Goal: Task Accomplishment & Management: Complete application form

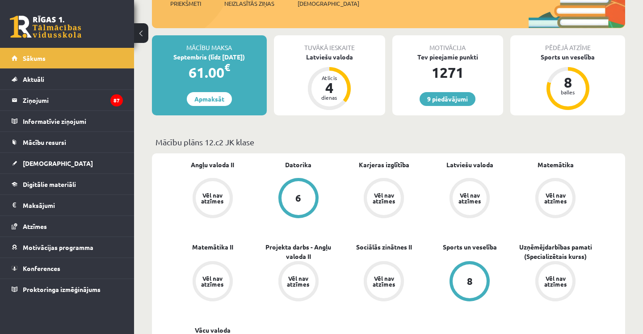
scroll to position [136, 0]
click at [342, 95] on div "dienas" at bounding box center [329, 97] width 27 height 5
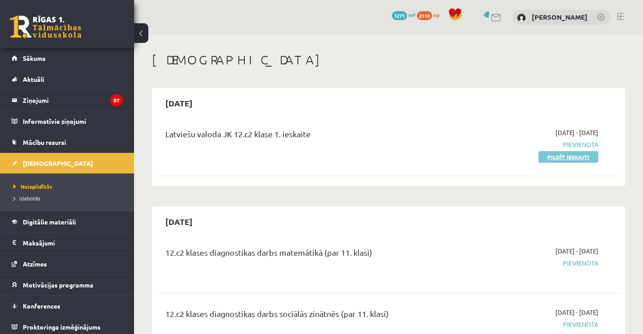
click at [574, 155] on link "Pildīt ieskaiti" at bounding box center [569, 157] width 60 height 12
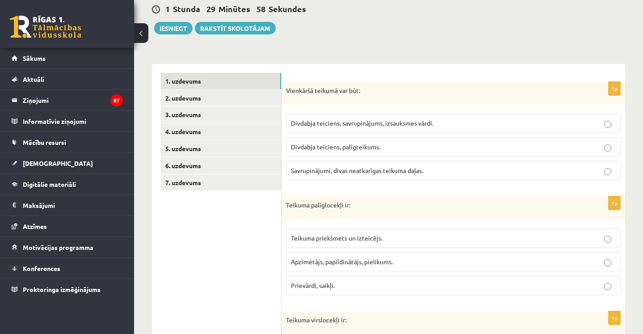
scroll to position [88, 0]
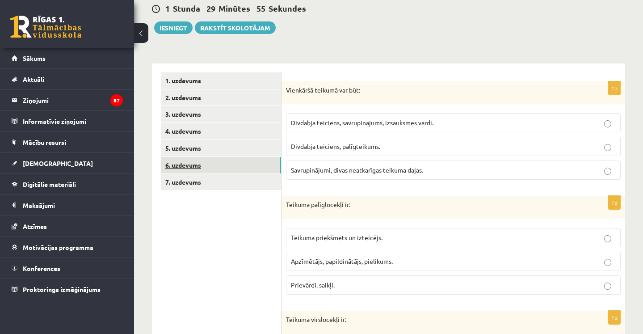
click at [224, 158] on link "6. uzdevums" at bounding box center [221, 165] width 120 height 17
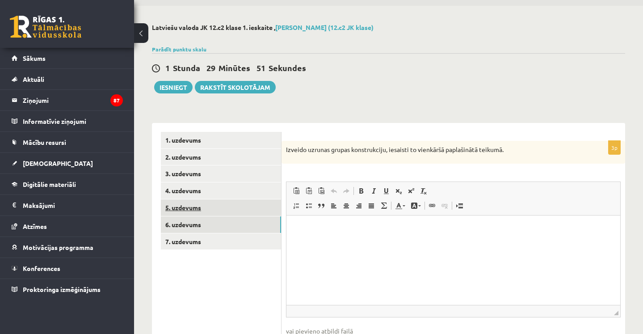
scroll to position [25, 0]
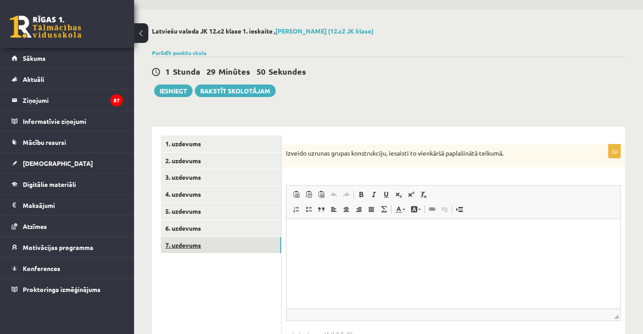
click at [225, 243] on link "7. uzdevums" at bounding box center [221, 245] width 120 height 17
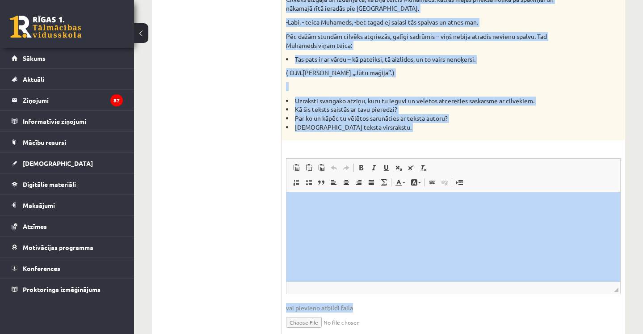
scroll to position [326, 0]
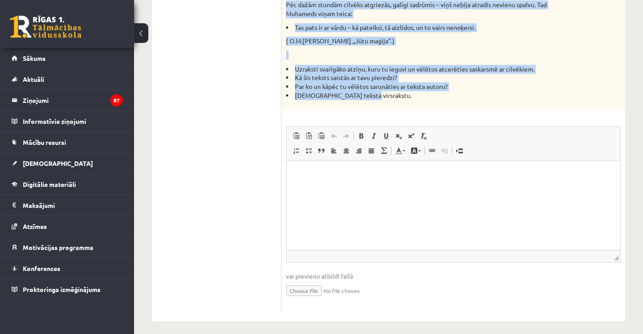
drag, startPoint x: 284, startPoint y: 74, endPoint x: 545, endPoint y: 102, distance: 262.5
copy div "Loremi dolors, ametcon ad elitseddoei. Temp 15i. ( 9u.-labor, etdolore magnaal,…"
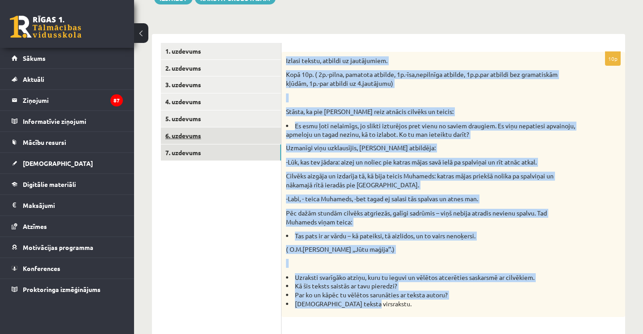
scroll to position [118, 0]
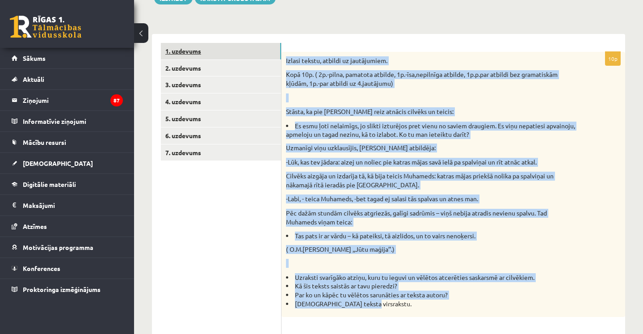
click at [220, 51] on link "1. uzdevums" at bounding box center [221, 51] width 120 height 17
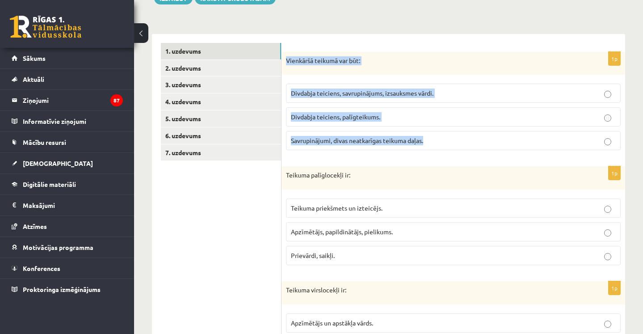
drag, startPoint x: 286, startPoint y: 61, endPoint x: 431, endPoint y: 148, distance: 169.2
click at [431, 149] on div "1p Vienkāršā teikumā var būt: Divdabja teiciens, savrupinājums, izsauksmes vārd…" at bounding box center [454, 105] width 344 height 106
copy div "Vienkāršā teikumā var būt: Divdabja teiciens, savrupinājums, izsauksmes vārdi. …"
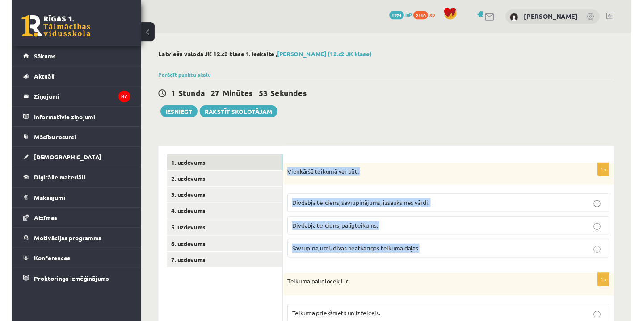
scroll to position [0, 0]
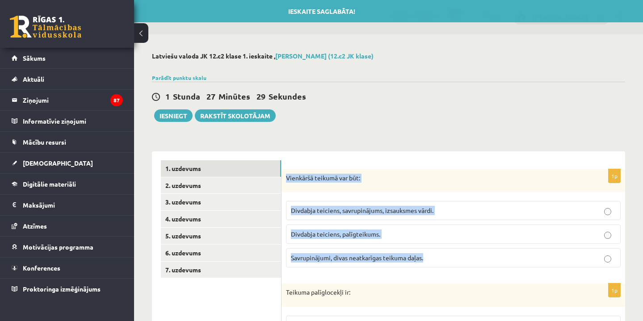
click at [406, 211] on span "Divdabja teiciens, savrupinājums, izsauksmes vārdi." at bounding box center [362, 211] width 143 height 8
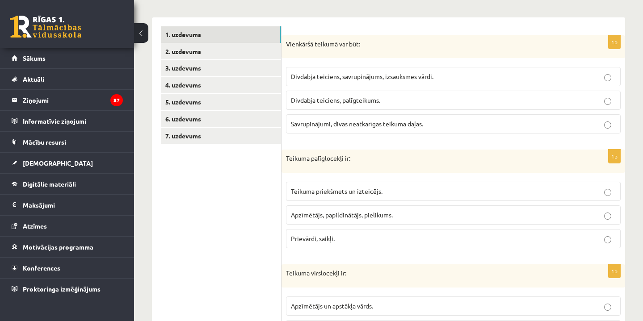
scroll to position [135, 0]
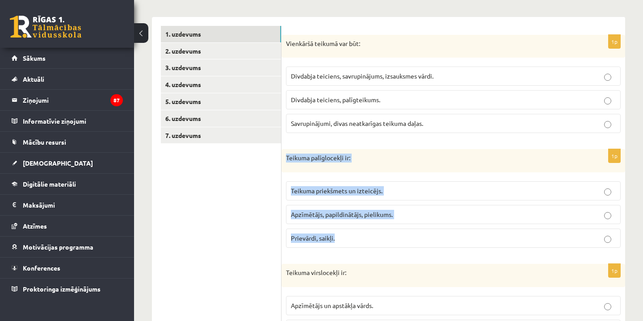
drag, startPoint x: 287, startPoint y: 160, endPoint x: 368, endPoint y: 253, distance: 123.6
click at [369, 253] on div "1p Teikuma palīglocekļi ir: Teikuma priekšmets un izteicējs. Apzīmētājs, papild…" at bounding box center [454, 202] width 344 height 106
copy div "Teikuma palīglocekļi ir: Teikuma priekšmets un izteicējs. Apzīmētājs, papildinā…"
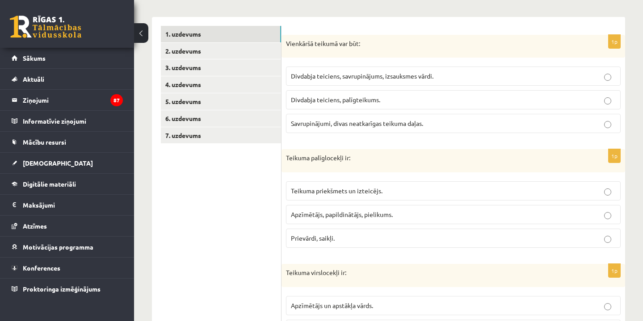
click at [333, 208] on label "Apzīmētājs, papildinātājs, pielikums." at bounding box center [453, 214] width 335 height 19
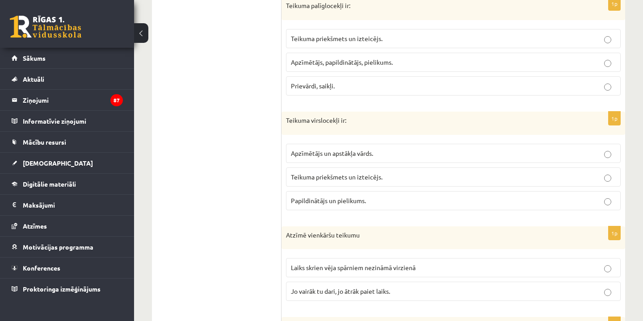
scroll to position [287, 0]
click at [325, 5] on p "Teikuma palīglocekļi ir:" at bounding box center [431, 5] width 290 height 9
copy p "palīglocekļi"
click at [327, 119] on p "Teikuma virslocekļi ir:" at bounding box center [431, 120] width 290 height 9
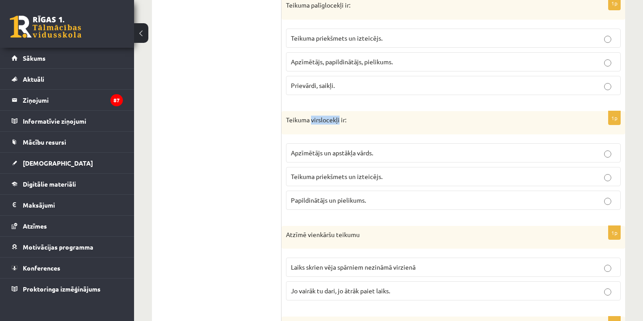
click at [328, 120] on p "Teikuma virslocekļi ir:" at bounding box center [431, 120] width 290 height 9
copy p "virslocekļi"
click at [361, 174] on span "Teikuma priekšmets un izteicējs." at bounding box center [337, 177] width 92 height 8
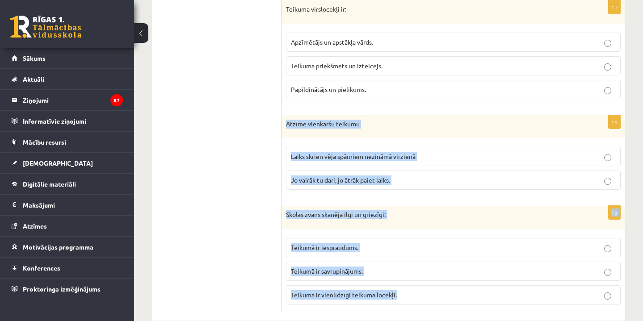
scroll to position [415, 0]
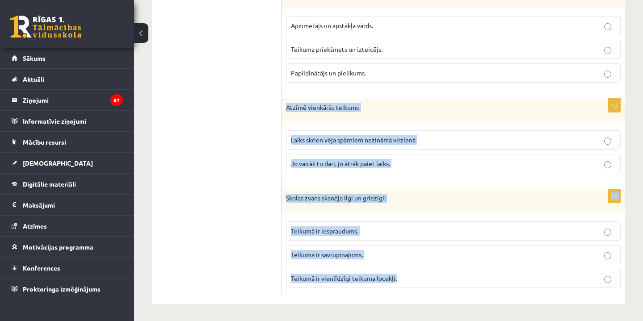
drag, startPoint x: 283, startPoint y: 124, endPoint x: 414, endPoint y: 285, distance: 207.5
click at [414, 285] on form "1p Vienkāršā teikumā var būt: Divdabja teiciens, savrupinājums, izsauksmes vārd…" at bounding box center [454, 21] width 326 height 550
copy form "Atzīmē vienkāršu teikumu Laiks skrien vēja spārniem nezināmā virzienā Jo vairāk…"
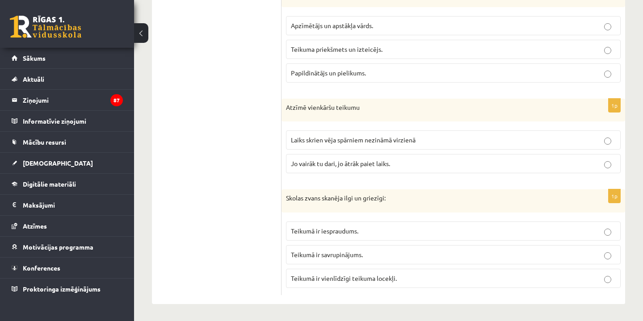
click at [357, 140] on span "Laiks skrien vēja spārniem nezināmā virzienā" at bounding box center [353, 140] width 125 height 8
click at [391, 276] on span "Teikumā ir vienlīdzīgi teikuma locekļi." at bounding box center [344, 278] width 106 height 8
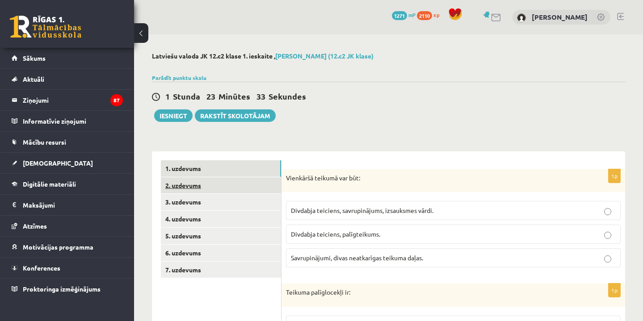
scroll to position [0, 0]
click at [211, 180] on link "2. uzdevums" at bounding box center [221, 185] width 120 height 17
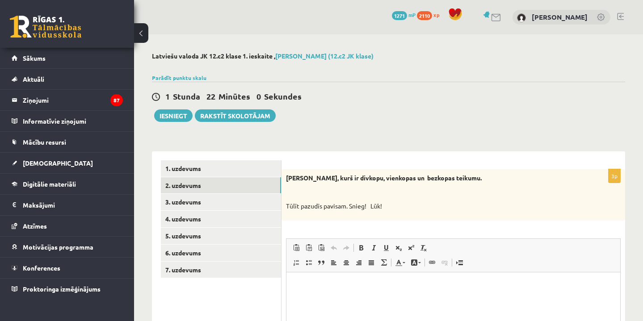
click at [337, 178] on strong "Nosaki, kurš ir divkopu, vienkopas un bezkopas teikumu." at bounding box center [384, 178] width 196 height 8
click at [337, 177] on strong "Nosaki, kurš ir divkopu, vienkopas un bezkopas teikumu." at bounding box center [384, 178] width 196 height 8
copy strong "divkopu"
click at [330, 285] on p "Визуальный текстовый редактор, wiswyg-editor-user-answer-47024840893140" at bounding box center [453, 285] width 316 height 9
paste body "Визуальный текстовый редактор, wiswyg-editor-user-answer-47024840893140"
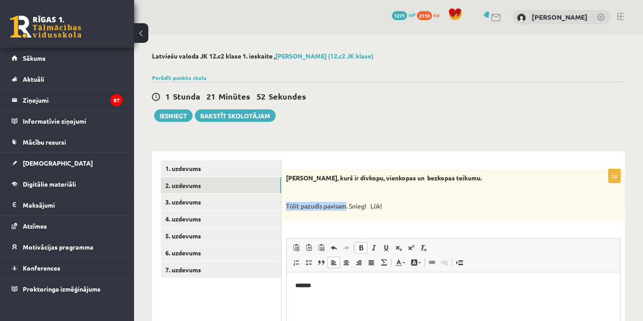
drag, startPoint x: 287, startPoint y: 205, endPoint x: 346, endPoint y: 206, distance: 59.0
click at [346, 206] on p "Tūlīt pazudīs pavisam. Snieg! Lūk!" at bounding box center [431, 206] width 290 height 9
copy p "Tūlīt pazudīs pavisam"
click at [336, 284] on p "*******" at bounding box center [453, 285] width 316 height 9
click at [377, 179] on strong "Nosaki, kurš ir divkopu, vienkopas un bezkopas teikumu." at bounding box center [384, 178] width 196 height 8
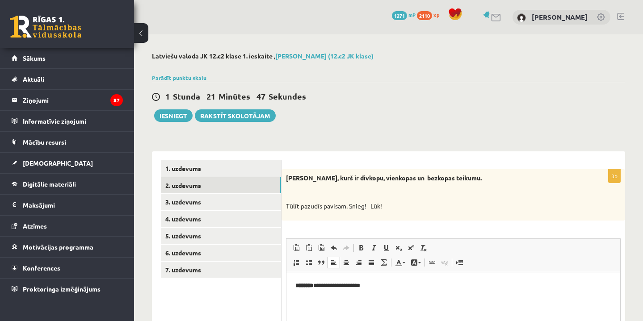
click at [377, 179] on strong "Nosaki, kurš ir divkopu, vienkopas un bezkopas teikumu." at bounding box center [384, 178] width 196 height 8
copy strong "vienkopas"
click at [312, 291] on html "**********" at bounding box center [454, 285] width 334 height 27
click at [358, 205] on p "Tūlīt pazudīs pavisam. Snieg! Lūk!" at bounding box center [431, 206] width 290 height 9
click at [359, 206] on p "Tūlīt pazudīs pavisam. Snieg! Lūk!" at bounding box center [431, 206] width 290 height 9
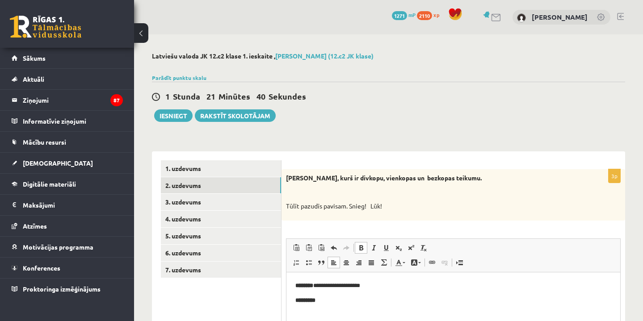
click at [368, 203] on p "Tūlīt pazudīs pavisam. Snieg! Lūk!" at bounding box center [431, 206] width 290 height 9
drag, startPoint x: 368, startPoint y: 203, endPoint x: 350, endPoint y: 203, distance: 18.8
click at [350, 203] on p "Tūlīt pazudīs pavisam. Snieg! Lūk!" at bounding box center [431, 206] width 290 height 9
copy p "Snieg!"
click at [343, 298] on p "*********" at bounding box center [453, 300] width 316 height 9
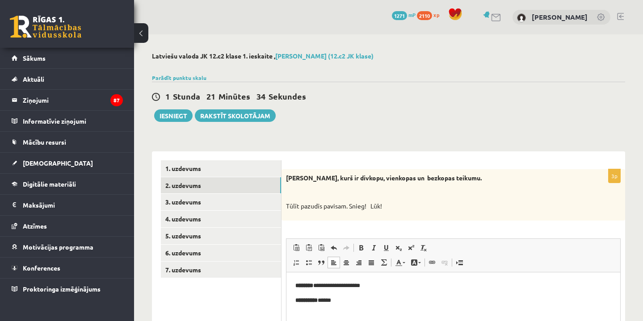
click at [377, 204] on p "Tūlīt pazudīs pavisam. Snieg! Lūk!" at bounding box center [431, 206] width 290 height 9
click at [375, 204] on p "Tūlīt pazudīs pavisam. Snieg! Lūk!" at bounding box center [431, 206] width 290 height 9
click at [371, 204] on p "Tūlīt pazudīs pavisam. Snieg! Lūk!" at bounding box center [431, 206] width 290 height 9
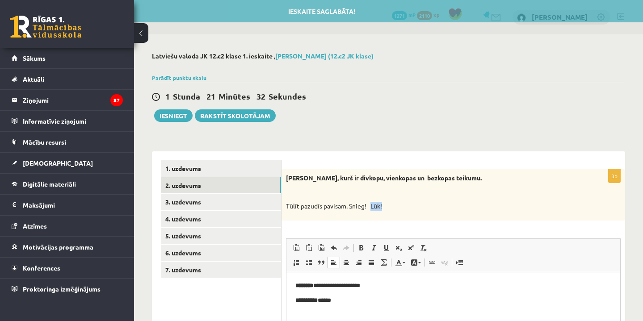
drag, startPoint x: 371, startPoint y: 204, endPoint x: 383, endPoint y: 204, distance: 12.1
click at [384, 205] on p "Tūlīt pazudīs pavisam. Snieg! Lūk!" at bounding box center [431, 206] width 290 height 9
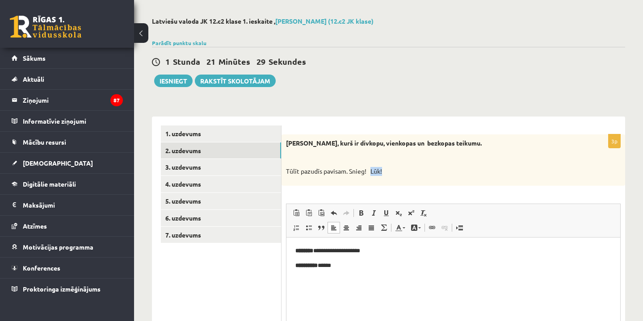
scroll to position [41, 0]
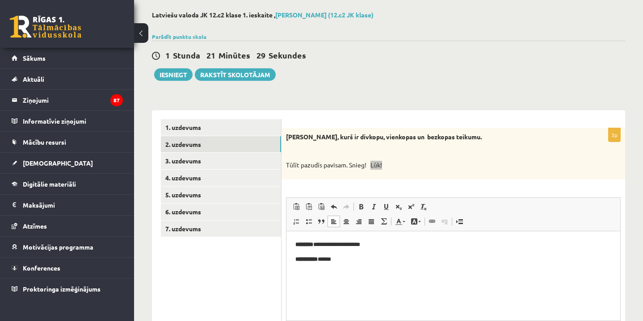
click at [357, 269] on html "**********" at bounding box center [454, 252] width 334 height 42
drag, startPoint x: 400, startPoint y: 136, endPoint x: 426, endPoint y: 137, distance: 26.0
click at [426, 137] on strong "Nosaki, kurš ir divkopu, vienkopas un bezkopas teikumu." at bounding box center [384, 137] width 196 height 8
click at [294, 274] on html "**********" at bounding box center [454, 259] width 334 height 56
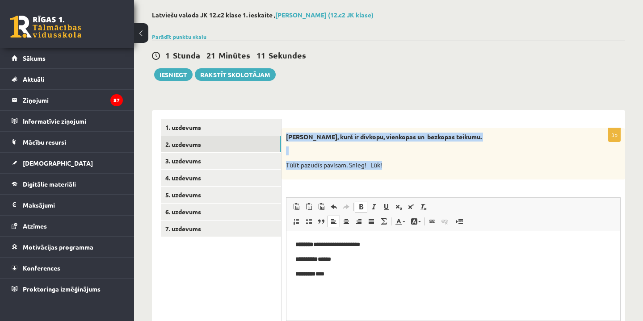
drag, startPoint x: 286, startPoint y: 135, endPoint x: 385, endPoint y: 166, distance: 104.0
click at [385, 166] on div "Nosaki, kurš ir divkopu, vienkopas un bezkopas teikumu. Tūlīt pazudīs pavisam. …" at bounding box center [454, 153] width 344 height 51
click at [212, 160] on link "3. uzdevums" at bounding box center [221, 161] width 120 height 17
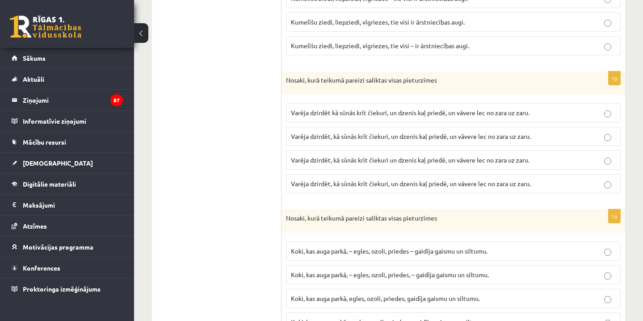
scroll to position [1524, 0]
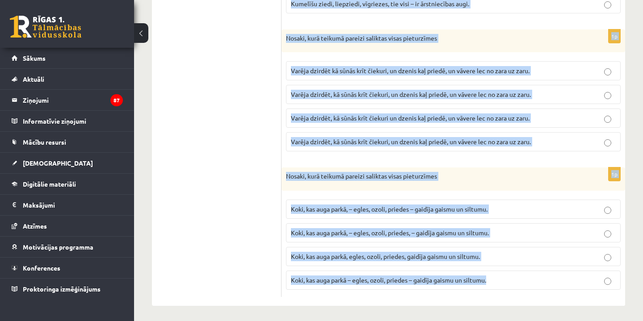
drag, startPoint x: 286, startPoint y: 134, endPoint x: 496, endPoint y: 273, distance: 252.3
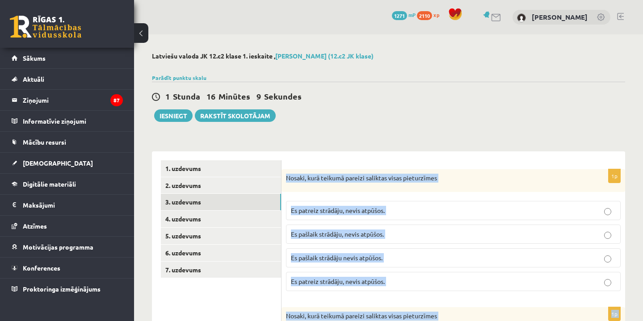
scroll to position [0, 0]
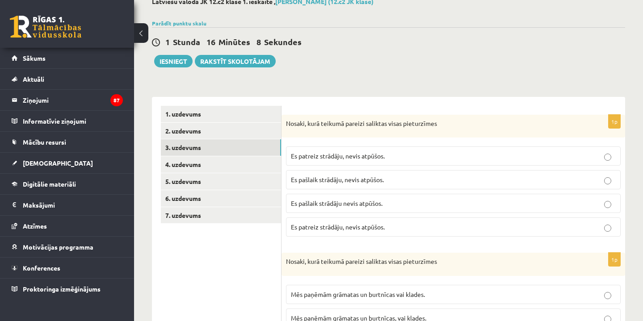
scroll to position [60, 0]
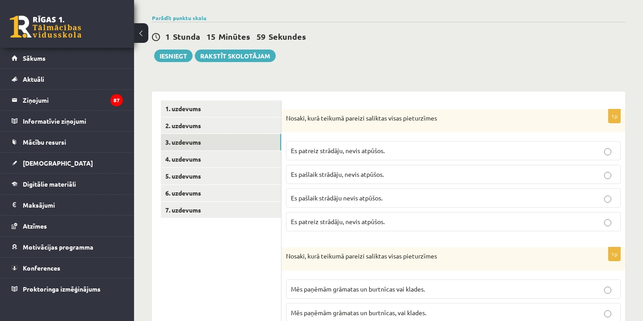
click at [351, 173] on span "Es pašlaik strādāju, nevis atpūšos." at bounding box center [337, 174] width 93 height 8
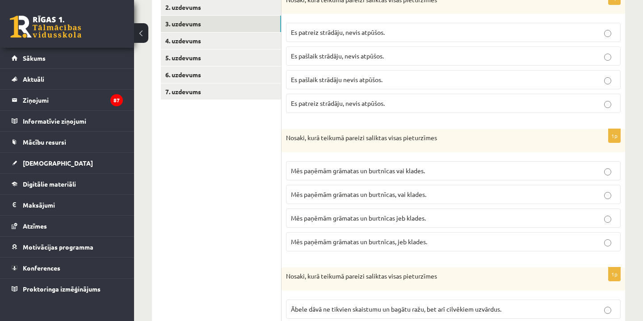
scroll to position [179, 0]
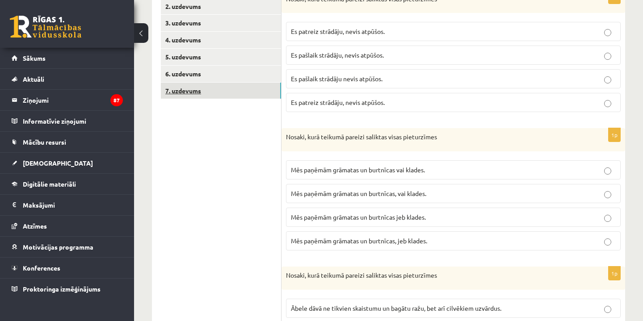
click at [252, 91] on link "7. uzdevums" at bounding box center [221, 91] width 120 height 17
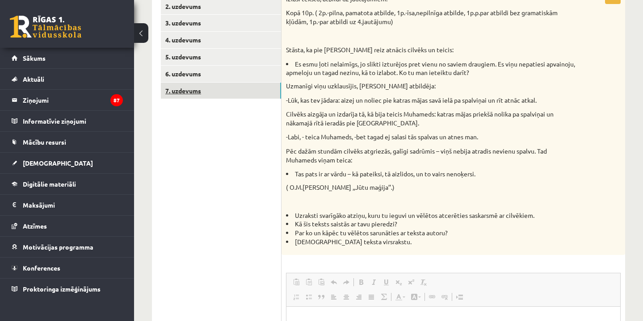
scroll to position [0, 0]
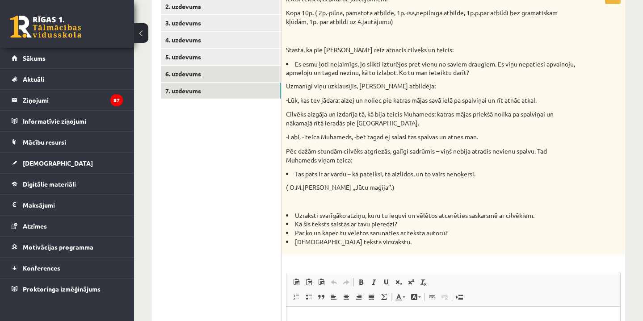
click at [231, 72] on link "6. uzdevums" at bounding box center [221, 74] width 120 height 17
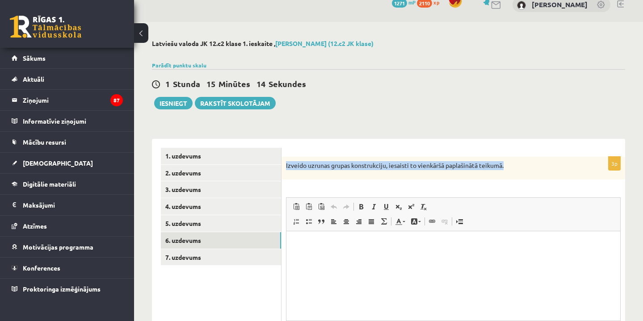
drag, startPoint x: 286, startPoint y: 166, endPoint x: 526, endPoint y: 162, distance: 239.6
click at [526, 162] on p "Izveido uzrunas grupas konstrukciju, iesaisti to vienkāršā paplašinātā teikumā." at bounding box center [431, 165] width 290 height 9
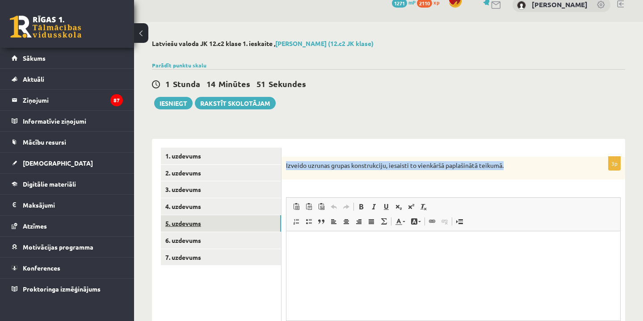
click at [246, 217] on link "5. uzdevums" at bounding box center [221, 223] width 120 height 17
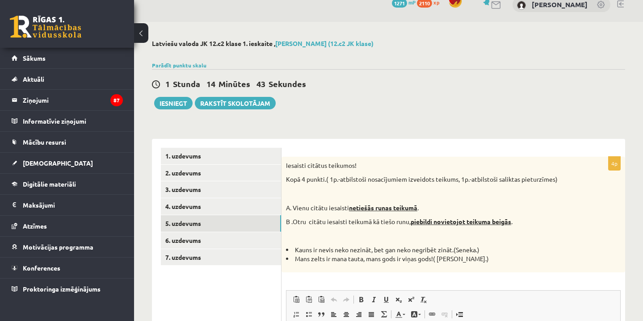
drag, startPoint x: 287, startPoint y: 162, endPoint x: 503, endPoint y: 258, distance: 236.5
click at [505, 261] on div "Iesaisti citātus teikumos! Kopā 4 punkti.( 1p.-atbilstoši nosacījumiem izveidot…" at bounding box center [454, 215] width 344 height 116
click at [207, 181] on ul "1. uzdevums 2. uzdevums 3. uzdevums 4. uzdevums 5. uzdevums 6. uzdevums 7. uzde…" at bounding box center [221, 312] width 121 height 329
click at [219, 189] on link "3. uzdevums" at bounding box center [221, 189] width 120 height 17
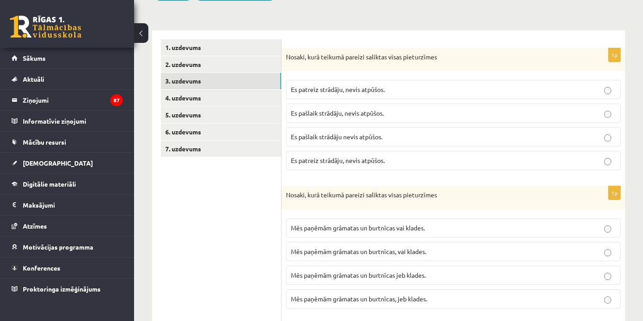
scroll to position [142, 0]
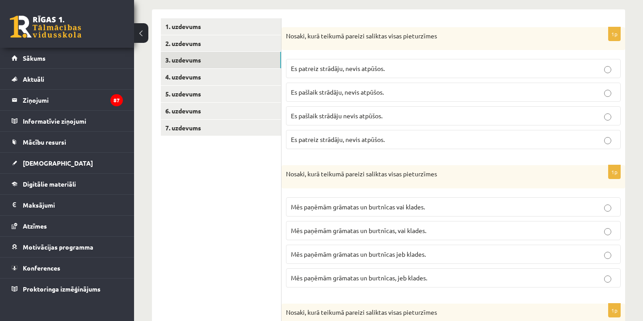
click at [388, 275] on span "Mēs paņēmām grāmatas un burtnīcas, jeb klades." at bounding box center [359, 278] width 136 height 8
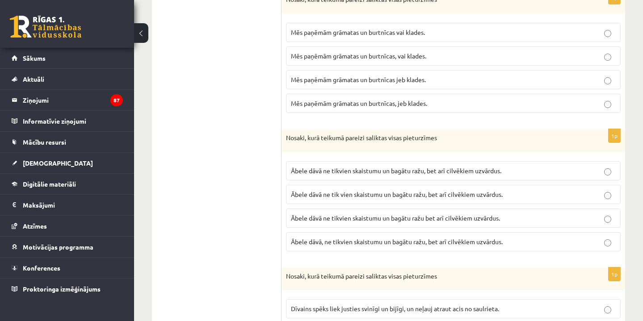
scroll to position [319, 0]
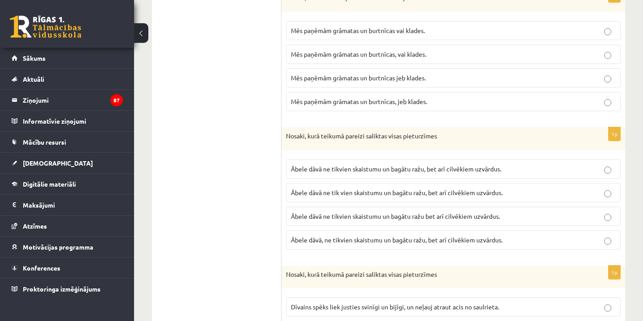
click at [375, 194] on span "Ābele dāvā ne tik vien skaistumu un bagātu ražu, bet arī cilvēkiem uzvārdus." at bounding box center [397, 193] width 212 height 8
click at [366, 170] on span "Ābele dāvā ne tikvien skaistumu un bagātu ražu, bet arī cilvēkiem uzvārdus." at bounding box center [396, 169] width 211 height 8
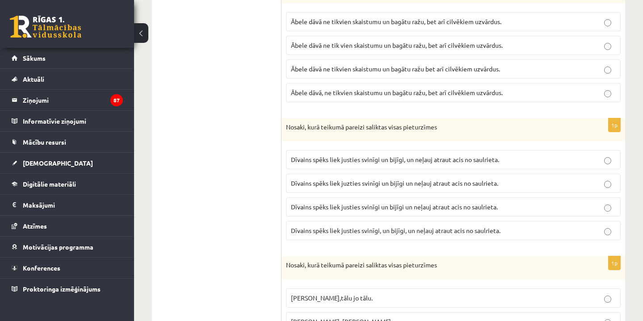
scroll to position [482, 0]
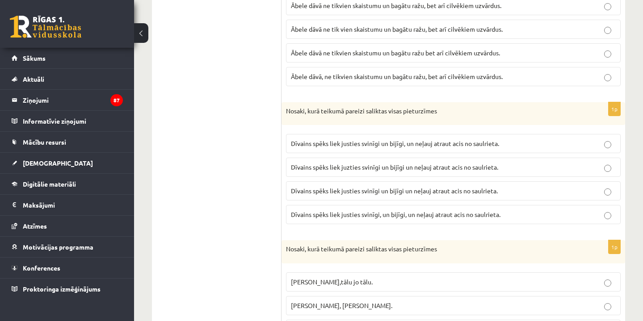
click at [400, 140] on span "Dīvains spēks liek justies svinīgi un bijīgi, un neļauj atraut acis no saulriet…" at bounding box center [395, 143] width 208 height 8
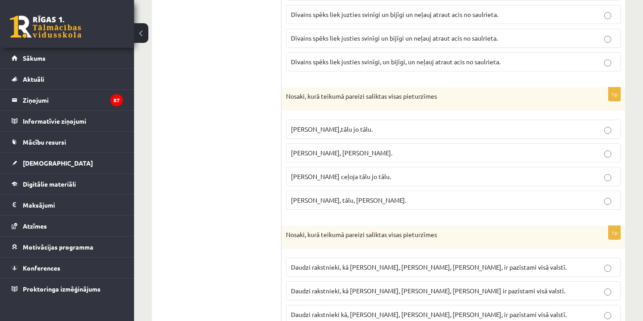
scroll to position [636, 0]
click at [403, 195] on p "Pasakas varoņi ceļoja, tālu, jo tālu." at bounding box center [453, 199] width 325 height 9
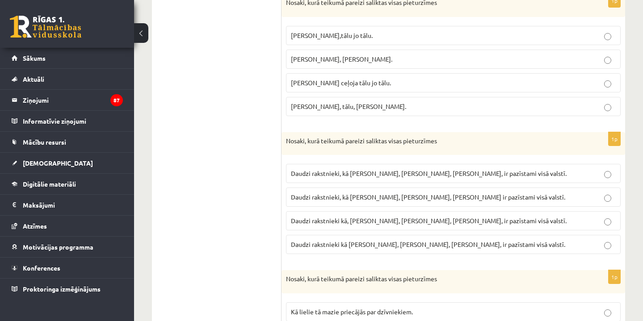
scroll to position [731, 0]
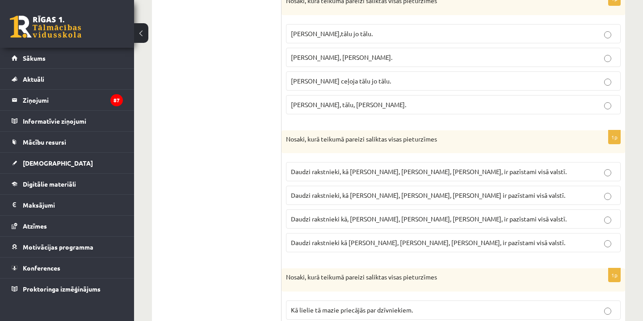
click at [400, 222] on p "Daudzi rakstnieki kā, I. Ziedonis, M. Zālīte, K. Skujenieks, ir pazīstami visā …" at bounding box center [453, 219] width 325 height 9
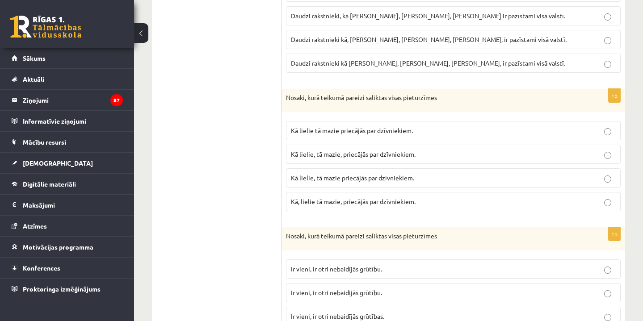
scroll to position [910, 0]
click at [396, 176] on span "Kā lielie, tā mazie priecājās par dzīvniekiem." at bounding box center [352, 179] width 123 height 8
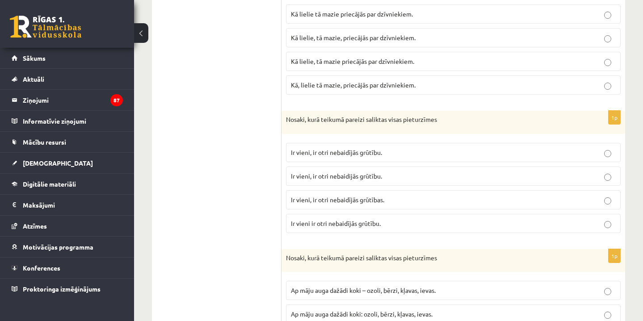
scroll to position [1027, 0]
click at [400, 196] on p "Ir vieni, ir otri nebaidījās grūtības." at bounding box center [453, 199] width 325 height 9
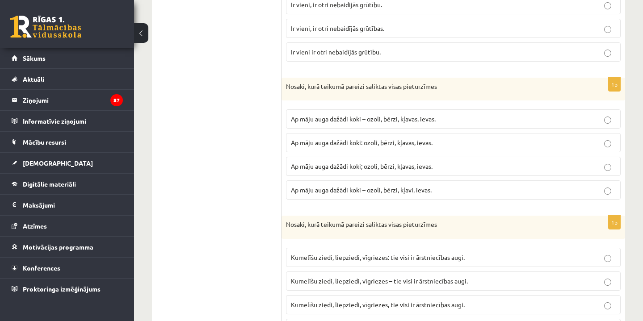
scroll to position [1205, 0]
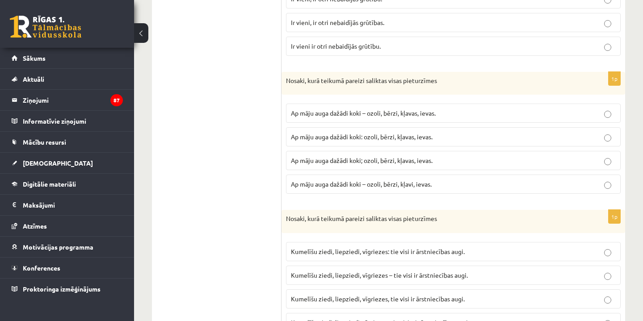
click at [403, 181] on span "Ap māju auga dažādi koki – ozoli, bērzi, kļavi, ievas." at bounding box center [361, 184] width 141 height 8
click at [414, 115] on p "Ap māju auga dažādi koki – ozoli, bērzi, kļavas, ievas." at bounding box center [453, 113] width 325 height 9
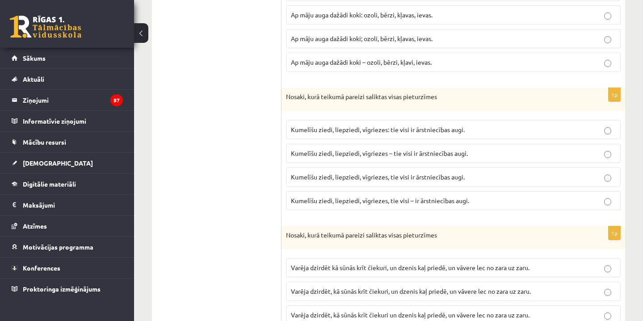
scroll to position [1325, 0]
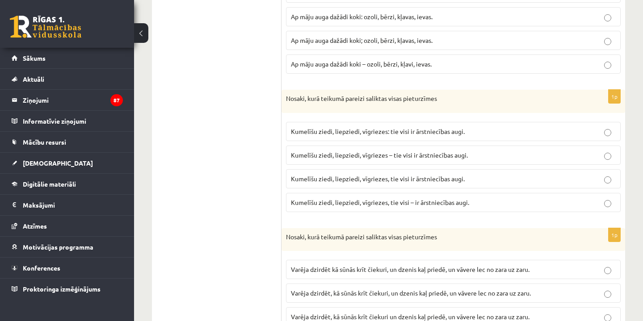
click at [411, 155] on span "Kumelīšu ziedi, liepziedi, vīgriezes – tie visi ir ārstniecības augi." at bounding box center [379, 155] width 177 height 8
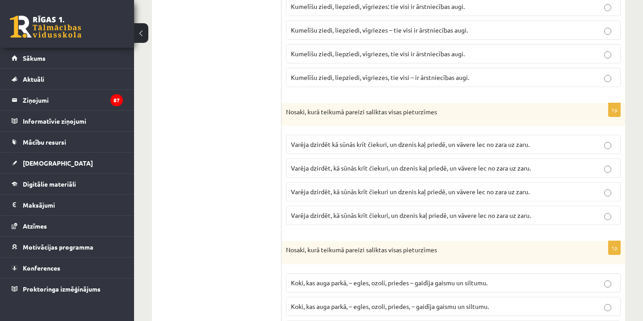
scroll to position [1450, 0]
click at [401, 188] on span "Varēja dzirdēt, kā sūnās krīt čiekuri un dzenis kaļ priedē, un vāvere lec no za…" at bounding box center [410, 192] width 239 height 8
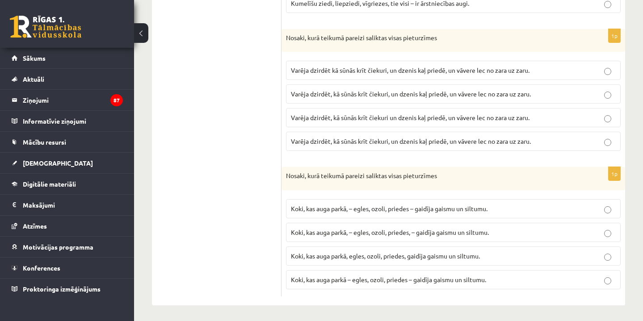
scroll to position [1524, 0]
click at [357, 276] on span "Koki, kas auga parkā – egles, ozoli, priedes – gaidīja gaismu un siltumu." at bounding box center [388, 280] width 195 height 8
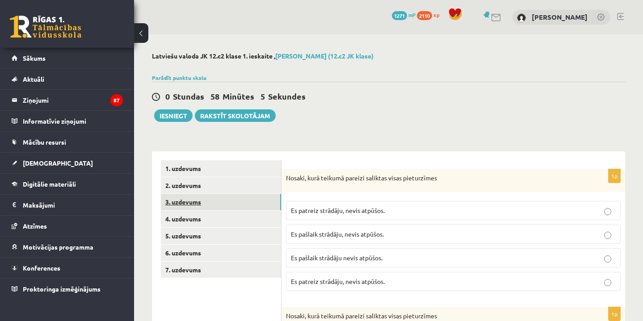
scroll to position [0, 0]
click at [195, 204] on link "3. uzdevums" at bounding box center [221, 202] width 120 height 17
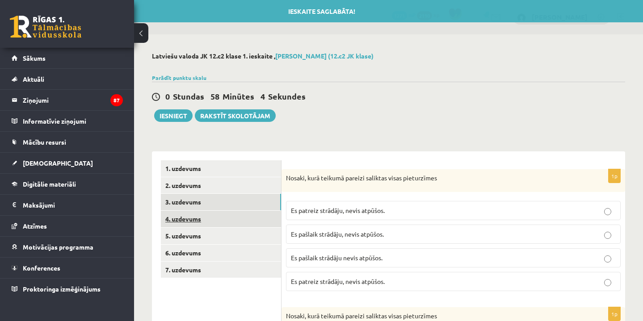
click at [195, 220] on link "4. uzdevums" at bounding box center [221, 219] width 120 height 17
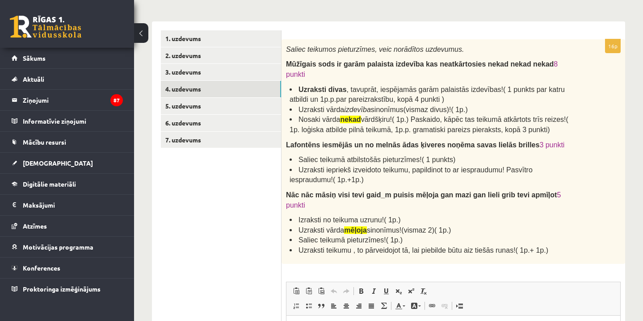
scroll to position [130, 0]
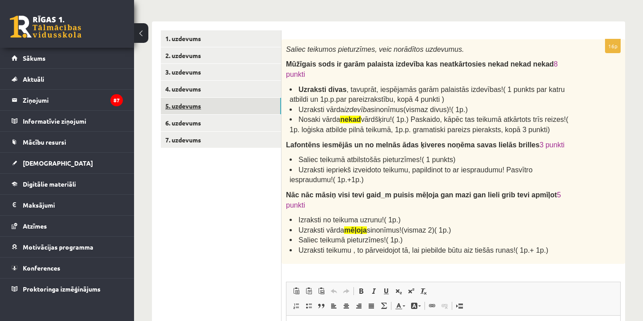
click at [233, 100] on link "5. uzdevums" at bounding box center [221, 106] width 120 height 17
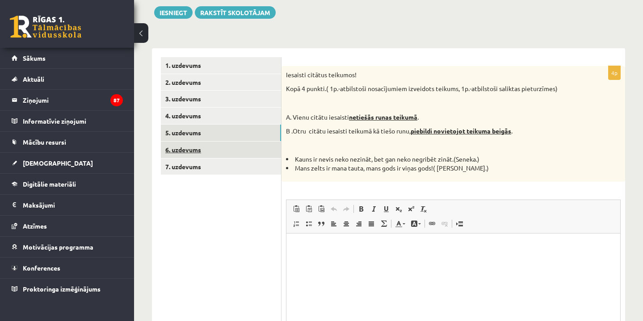
scroll to position [0, 0]
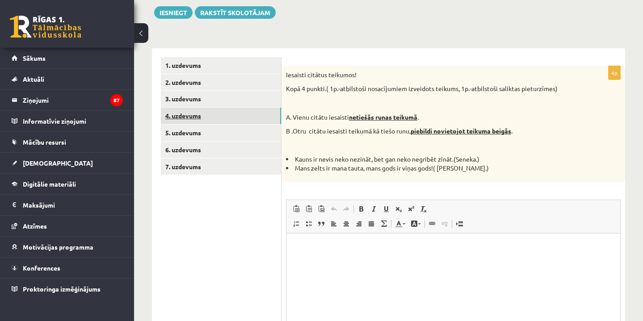
click at [226, 115] on link "4. uzdevums" at bounding box center [221, 116] width 120 height 17
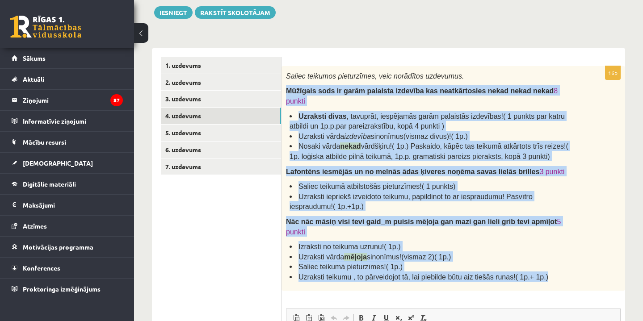
drag, startPoint x: 289, startPoint y: 80, endPoint x: 559, endPoint y: 274, distance: 332.4
click at [559, 274] on div "Saliec teikumos pieturzīmes, veic norādītos uzdevumus. Mūžīgais sods ir garām p…" at bounding box center [454, 178] width 344 height 225
click at [205, 166] on link "7. uzdevums" at bounding box center [221, 167] width 120 height 17
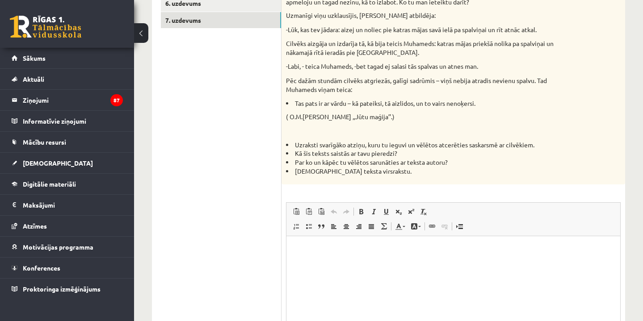
scroll to position [249, 0]
click at [327, 264] on html at bounding box center [454, 250] width 334 height 27
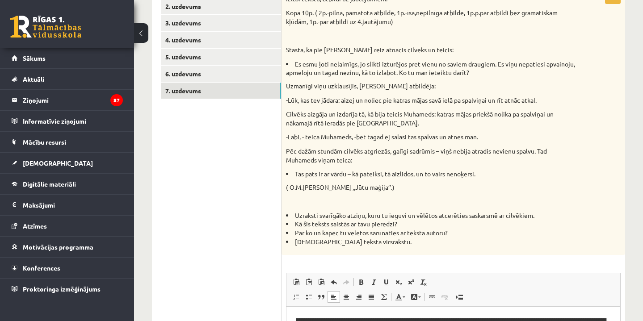
scroll to position [51, 0]
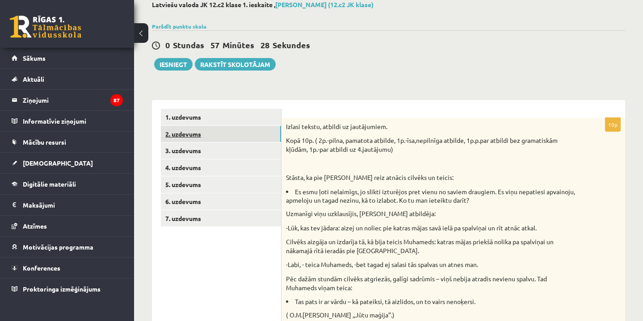
click at [223, 135] on link "2. uzdevums" at bounding box center [221, 134] width 120 height 17
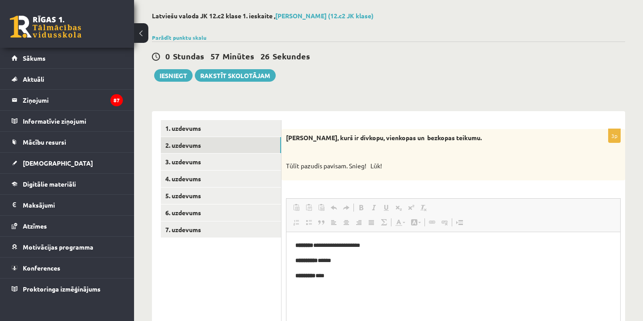
scroll to position [0, 0]
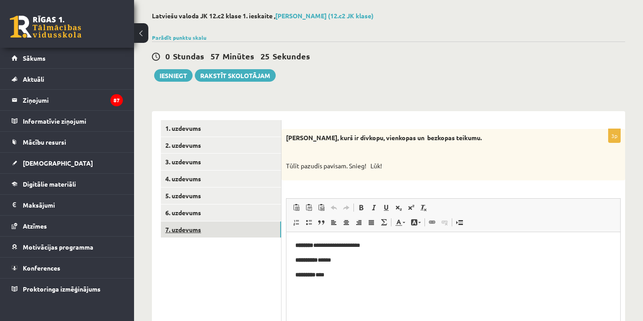
click at [252, 229] on link "7. uzdevums" at bounding box center [221, 230] width 120 height 17
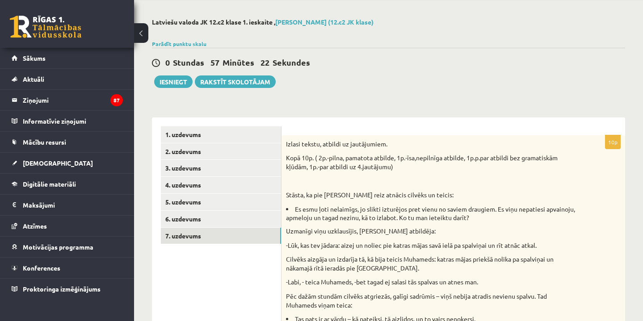
scroll to position [37, 0]
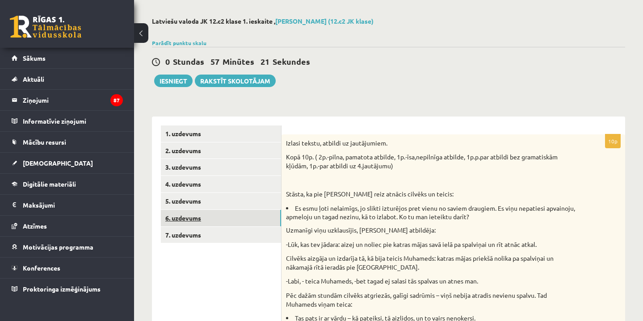
click at [253, 219] on link "6. uzdevums" at bounding box center [221, 218] width 120 height 17
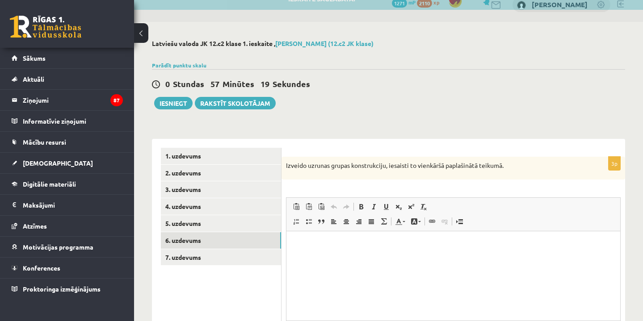
scroll to position [0, 0]
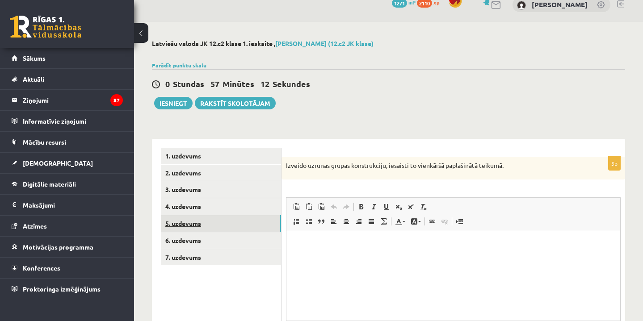
click at [236, 227] on link "5. uzdevums" at bounding box center [221, 223] width 120 height 17
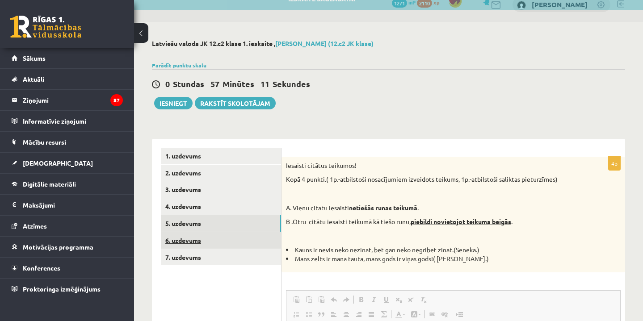
click at [228, 239] on link "6. uzdevums" at bounding box center [221, 240] width 120 height 17
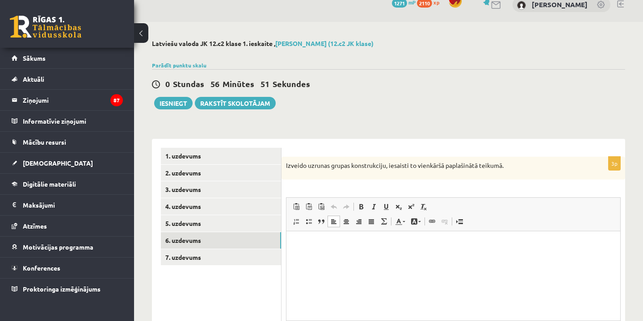
click at [332, 243] on p "Визуальный текстовый редактор, wiswyg-editor-user-answer-47024955816760" at bounding box center [453, 244] width 316 height 9
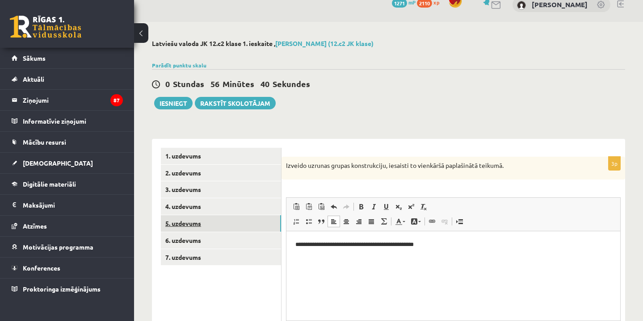
click at [222, 224] on link "5. uzdevums" at bounding box center [221, 223] width 120 height 17
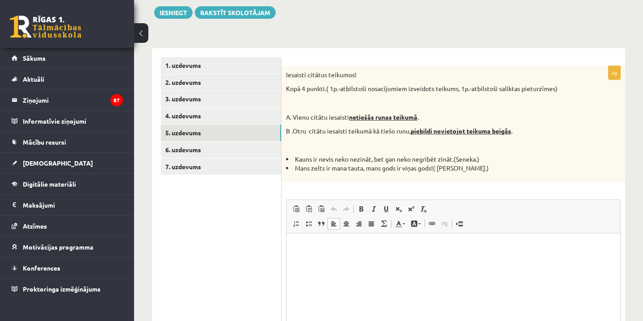
click at [359, 258] on html at bounding box center [454, 246] width 334 height 27
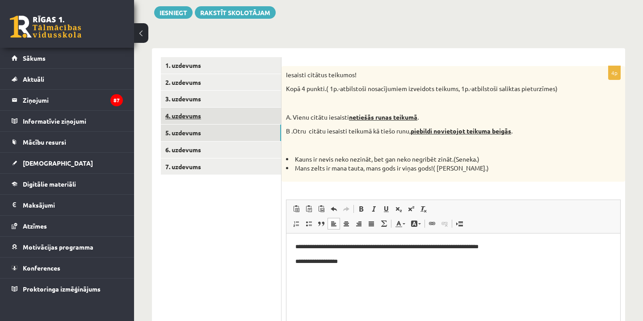
click at [203, 118] on link "4. uzdevums" at bounding box center [221, 116] width 120 height 17
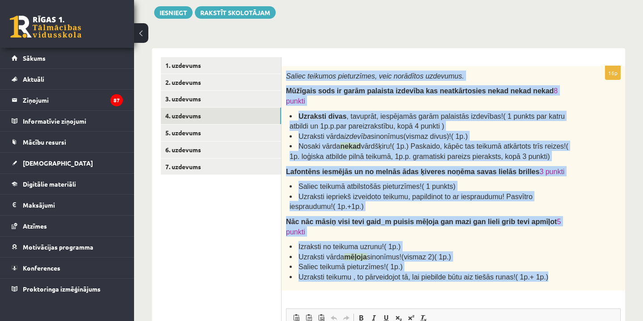
drag, startPoint x: 286, startPoint y: 71, endPoint x: 552, endPoint y: 283, distance: 340.7
click at [552, 283] on div "Saliec teikumos pieturzīmes, veic norādītos uzdevumus. Mūžīgais sods ir garām p…" at bounding box center [454, 178] width 344 height 225
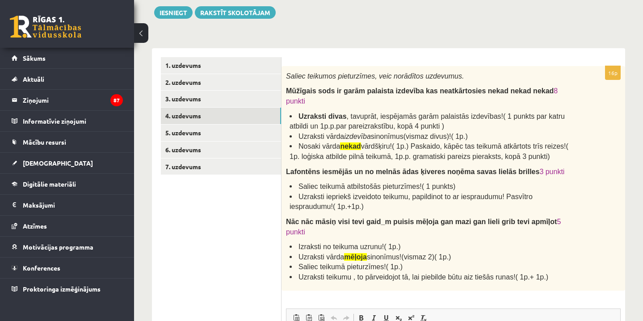
click at [217, 249] on ul "1. uzdevums 2. uzdevums 3. uzdevums 4. uzdevums 5. uzdevums 6. uzdevums 7. uzde…" at bounding box center [221, 276] width 121 height 438
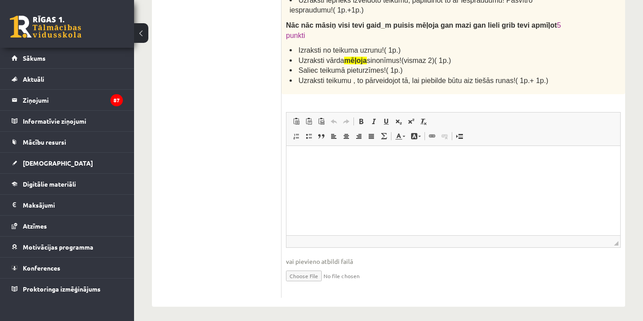
scroll to position [299, 0]
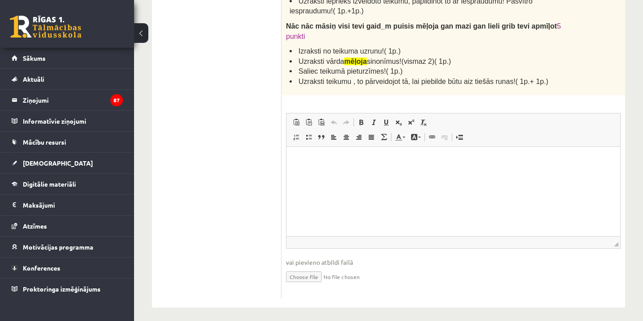
click at [346, 174] on html at bounding box center [454, 160] width 334 height 27
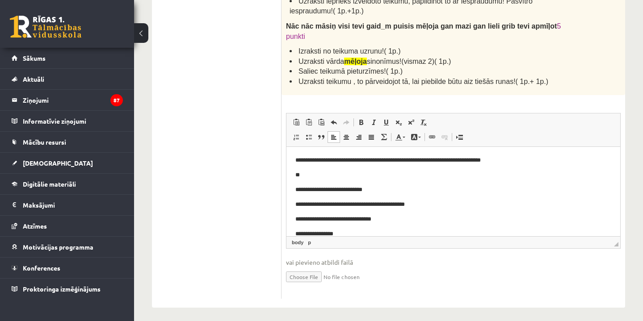
scroll to position [0, 0]
click at [326, 180] on body "**********" at bounding box center [453, 283] width 316 height 255
click at [329, 173] on p "**" at bounding box center [453, 175] width 316 height 9
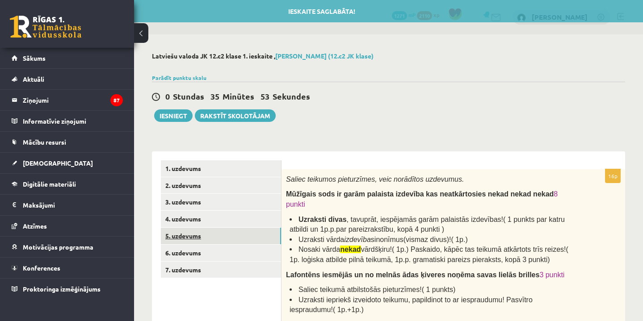
click at [202, 240] on link "5. uzdevums" at bounding box center [221, 236] width 120 height 17
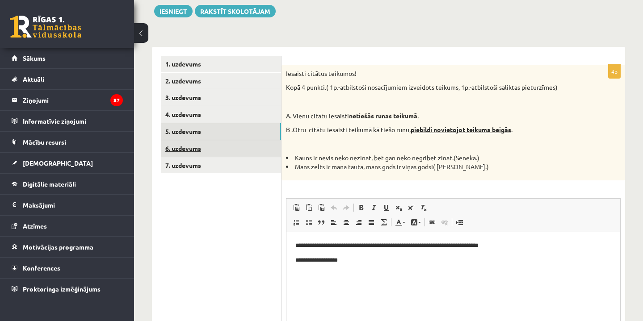
scroll to position [103, 0]
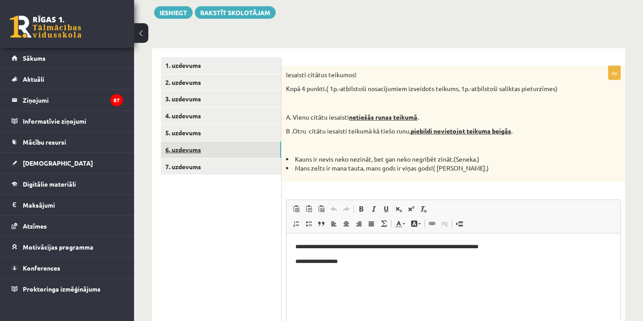
click at [233, 148] on link "6. uzdevums" at bounding box center [221, 150] width 120 height 17
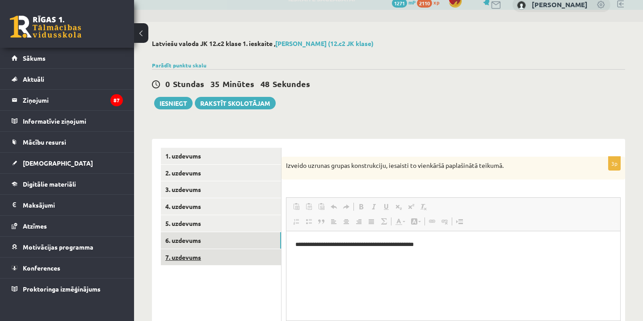
scroll to position [0, 0]
click at [228, 255] on link "7. uzdevums" at bounding box center [221, 257] width 120 height 17
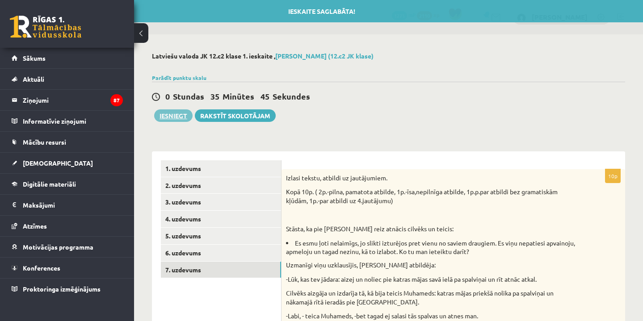
click at [179, 116] on button "Iesniegt" at bounding box center [173, 116] width 38 height 13
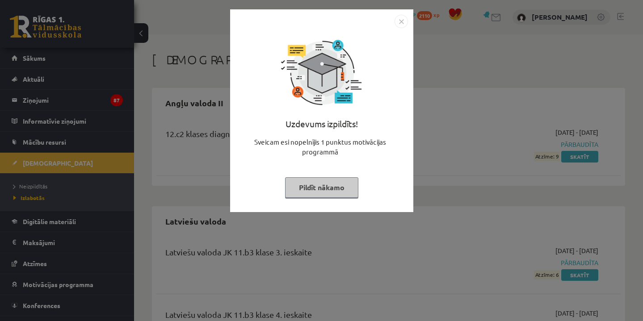
click at [320, 185] on button "Pildīt nākamo" at bounding box center [321, 187] width 73 height 21
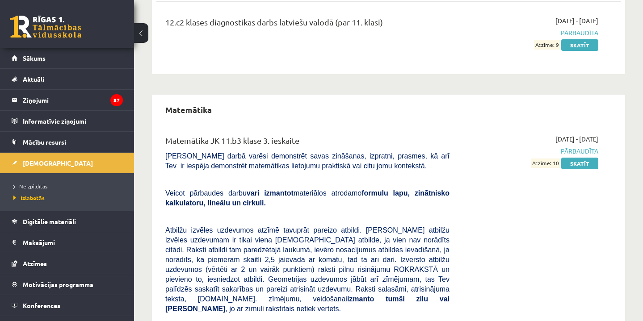
scroll to position [418, 0]
click at [579, 168] on div "2025-02-16 - 2025-02-28 Pārbaudīta Atzīme: 10 Skatīt" at bounding box center [530, 304] width 149 height 341
click at [578, 166] on link "Skatīt" at bounding box center [579, 163] width 37 height 12
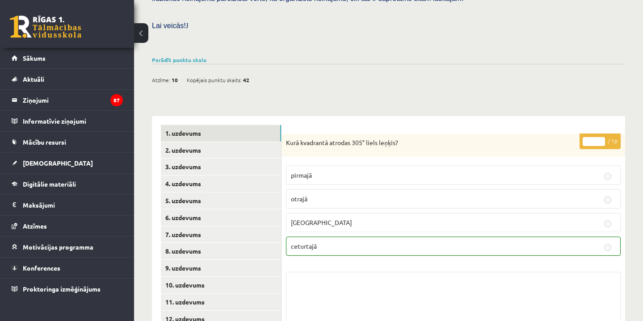
scroll to position [281, 0]
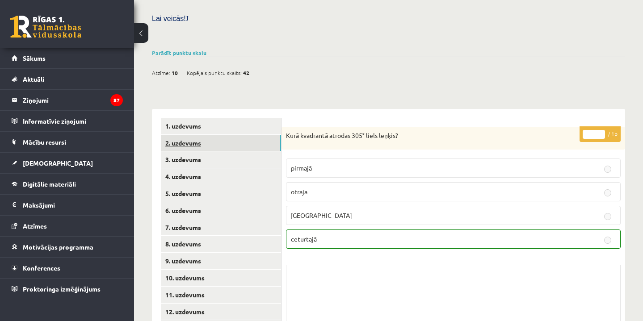
click at [232, 135] on link "2. uzdevums" at bounding box center [221, 143] width 120 height 17
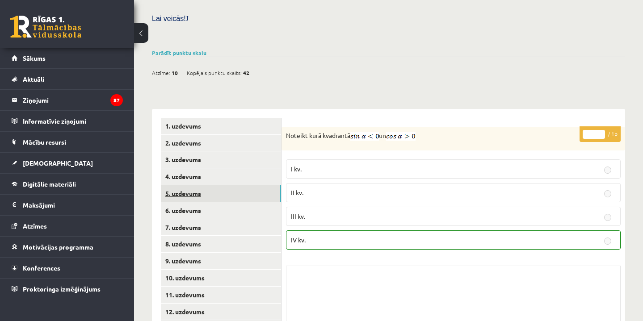
click at [239, 185] on link "5. uzdevums" at bounding box center [221, 193] width 120 height 17
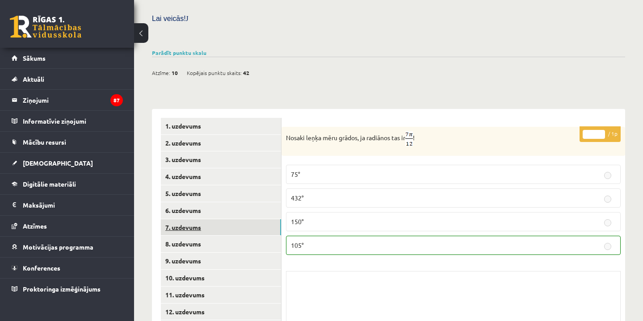
click at [236, 219] on link "7. uzdevums" at bounding box center [221, 227] width 120 height 17
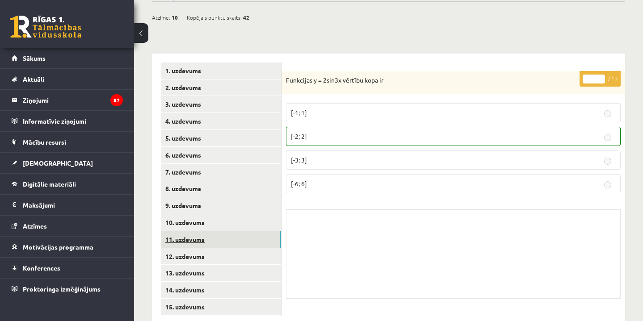
scroll to position [336, 0]
click at [232, 232] on link "11. uzdevums" at bounding box center [221, 240] width 120 height 17
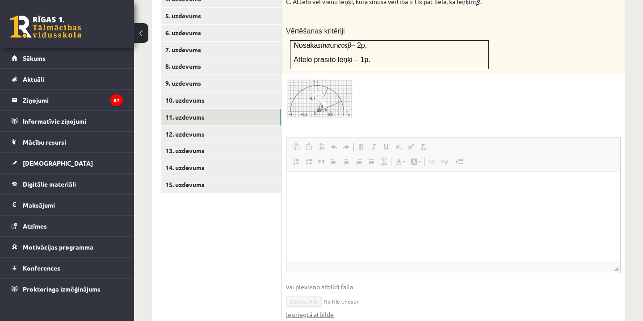
scroll to position [476, 0]
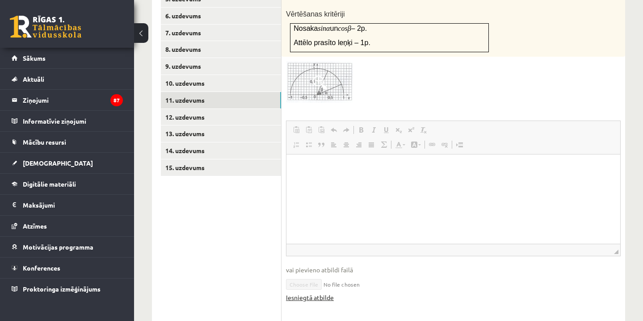
click at [316, 293] on link "Iesniegtā atbilde" at bounding box center [310, 297] width 48 height 9
click at [244, 160] on link "15. uzdevums" at bounding box center [221, 168] width 120 height 17
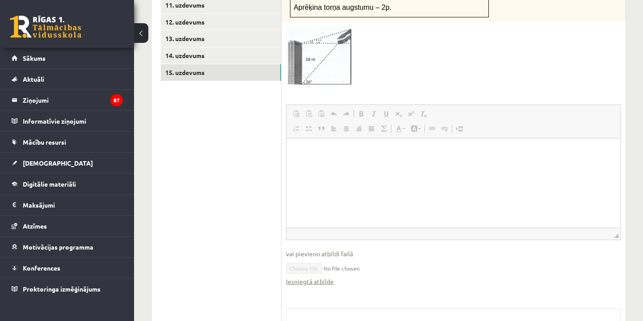
scroll to position [571, 0]
click at [321, 278] on link "Iesniegtā atbilde" at bounding box center [310, 282] width 48 height 9
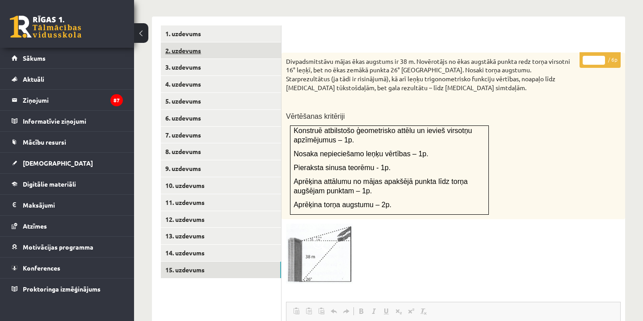
scroll to position [409, 0]
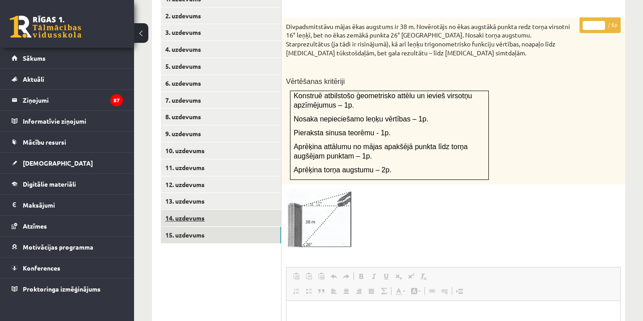
click at [215, 210] on link "14. uzdevums" at bounding box center [221, 218] width 120 height 17
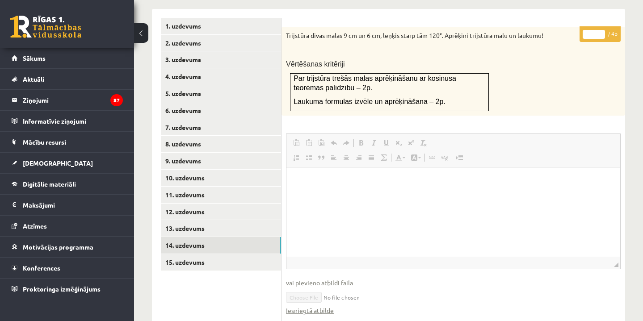
scroll to position [382, 0]
click at [321, 306] on link "Iesniegtā atbilde" at bounding box center [310, 310] width 48 height 9
click at [222, 220] on link "13. uzdevums" at bounding box center [221, 228] width 120 height 17
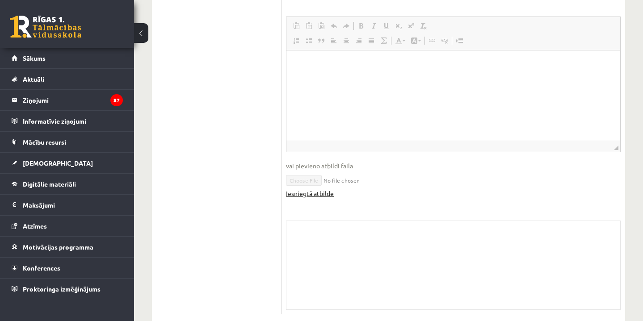
scroll to position [691, 0]
click at [326, 190] on link "Iesniegtā atbilde" at bounding box center [310, 194] width 48 height 9
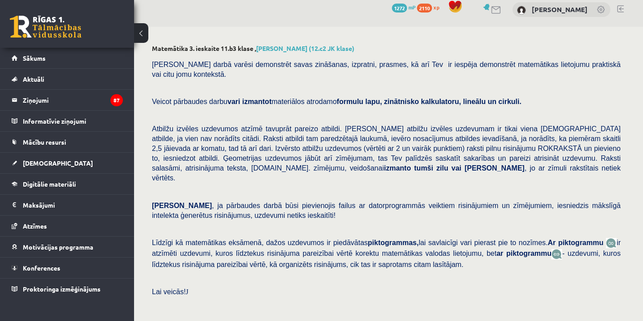
scroll to position [0, 0]
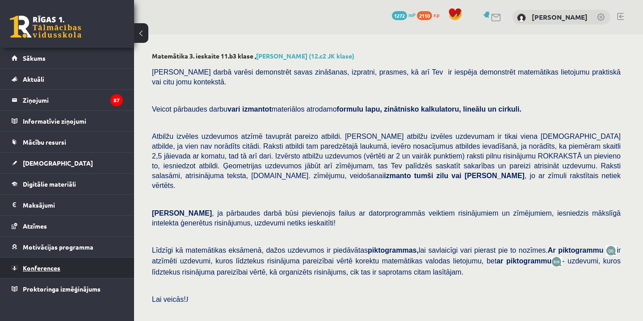
click at [46, 268] on span "Konferences" at bounding box center [42, 268] width 38 height 8
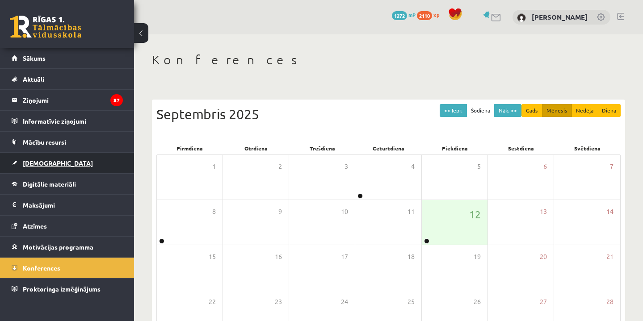
click at [41, 162] on span "[DEMOGRAPHIC_DATA]" at bounding box center [58, 163] width 70 height 8
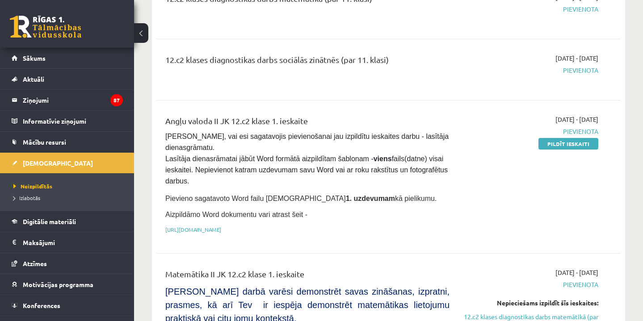
scroll to position [254, 0]
click at [221, 226] on link "[URL][DOMAIN_NAME]" at bounding box center [193, 229] width 56 height 7
